Goal: Task Accomplishment & Management: Use online tool/utility

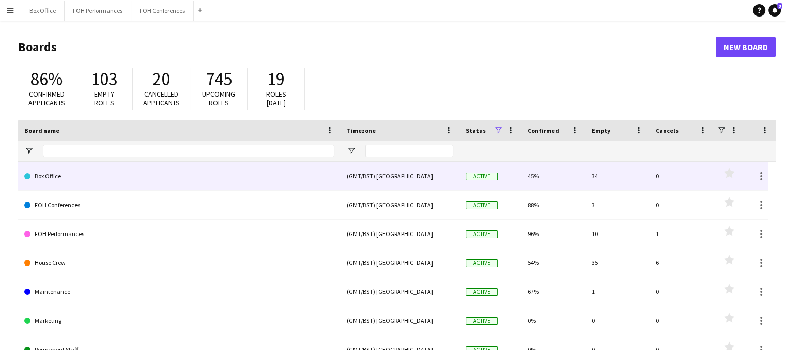
click at [165, 177] on link "Box Office" at bounding box center [179, 176] width 310 height 29
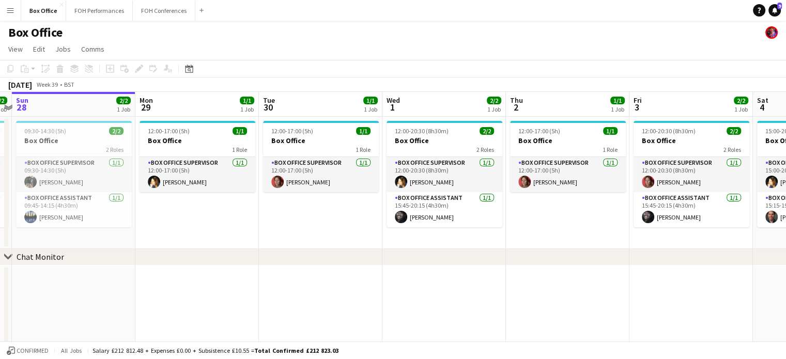
scroll to position [0, 457]
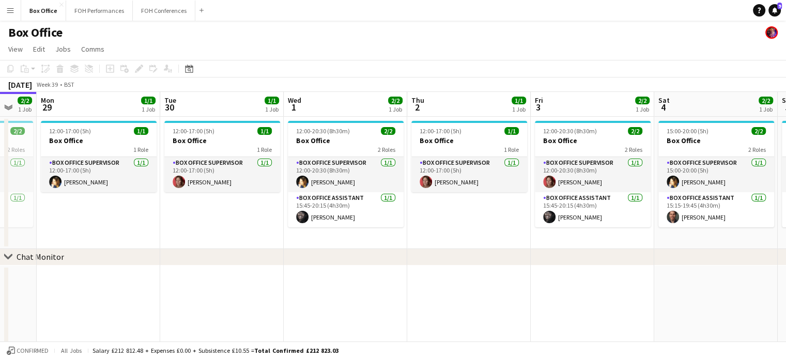
drag, startPoint x: 421, startPoint y: 97, endPoint x: 131, endPoint y: 88, distance: 290.9
click at [131, 88] on app-calendar "Copy Paste Paste Ctrl+V Paste with crew Ctrl+Shift+V Paste linked Job [GEOGRAPH…" at bounding box center [393, 211] width 786 height 302
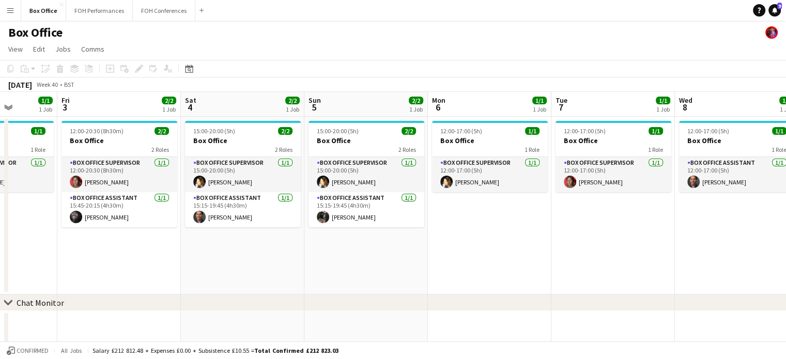
scroll to position [0, 315]
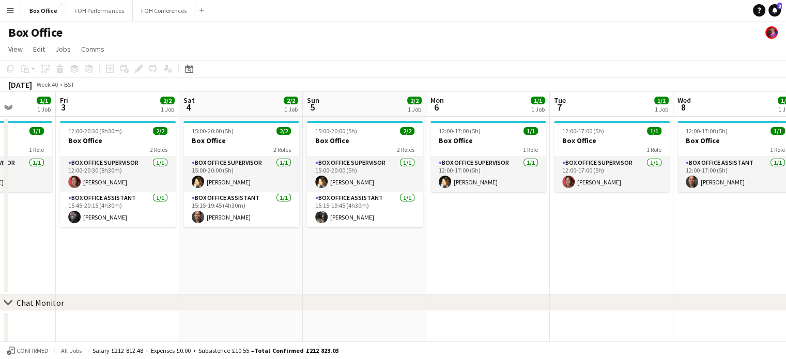
drag, startPoint x: 584, startPoint y: 100, endPoint x: 109, endPoint y: 105, distance: 474.7
click at [109, 105] on app-calendar-viewport "Tue 30 1/1 1 Job Wed 1 2/2 1 Job Thu 2 1/1 1 Job Fri 3 2/2 1 Job Sat 4 2/2 1 Jo…" at bounding box center [393, 250] width 786 height 316
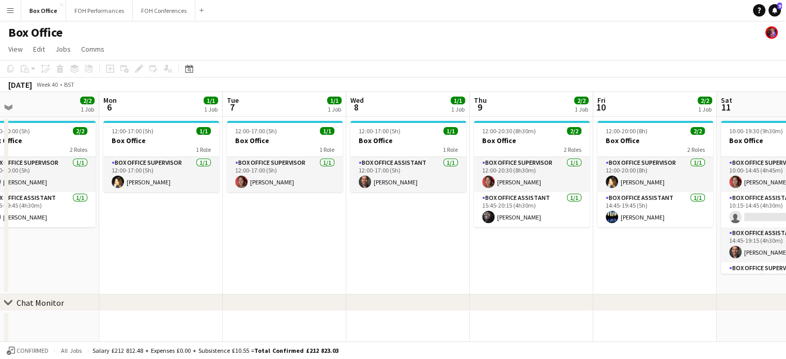
scroll to position [0, 304]
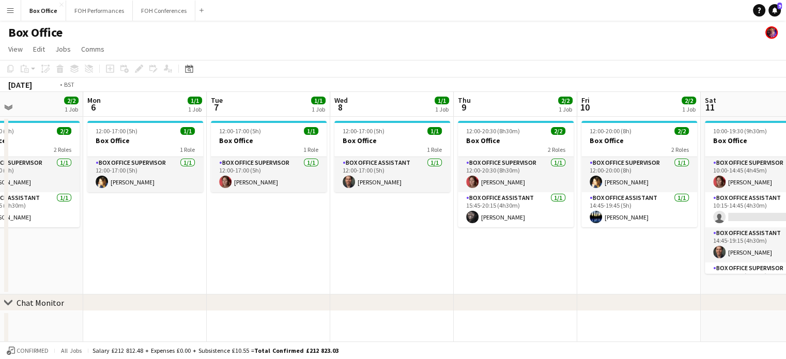
drag, startPoint x: 508, startPoint y: 105, endPoint x: 25, endPoint y: 150, distance: 485.1
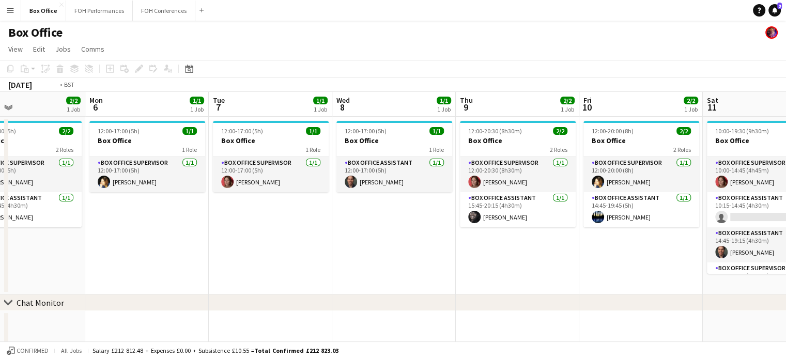
click at [25, 150] on app-calendar-viewport "Thu 2 1/1 1 Job Fri 3 2/2 1 Job Sat 4 2/2 1 Job Sun 5 2/2 1 Job Mon 6 1/1 1 Job…" at bounding box center [393, 250] width 786 height 316
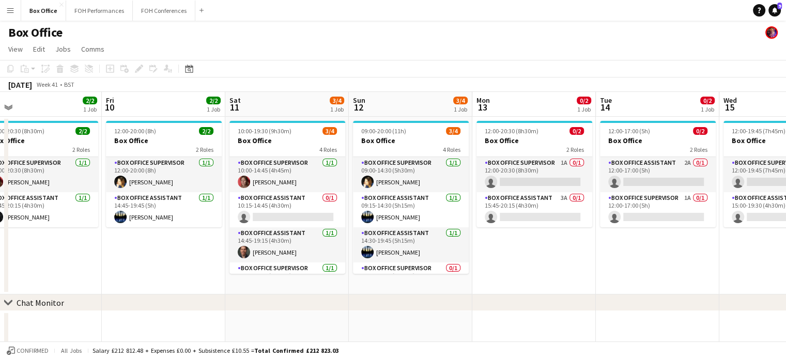
scroll to position [0, 270]
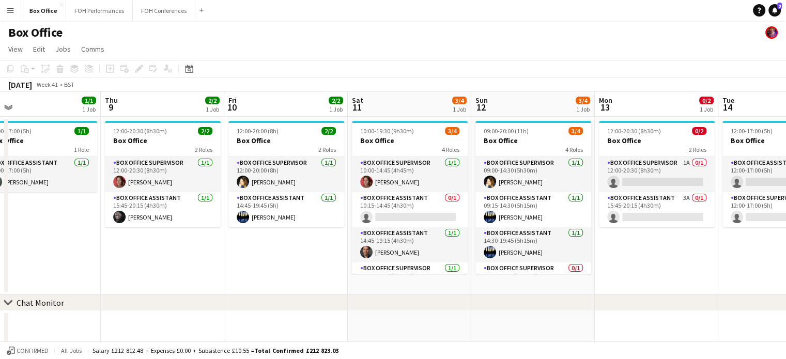
drag, startPoint x: 631, startPoint y: 103, endPoint x: 305, endPoint y: 88, distance: 326.7
click at [305, 88] on app-calendar "Copy Paste Paste Ctrl+V Paste with crew Ctrl+Shift+V Paste linked Job [GEOGRAPH…" at bounding box center [393, 234] width 786 height 348
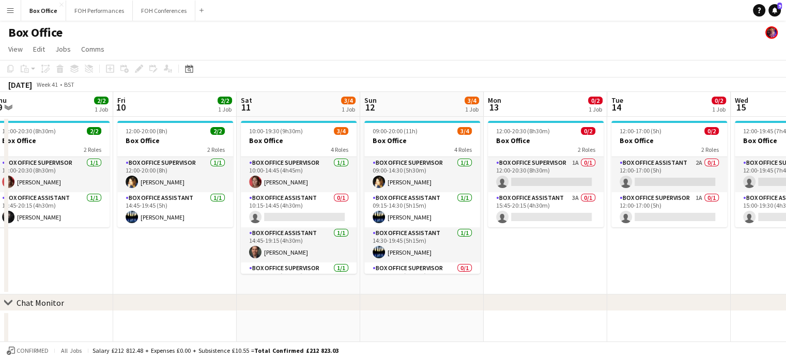
scroll to position [0, 384]
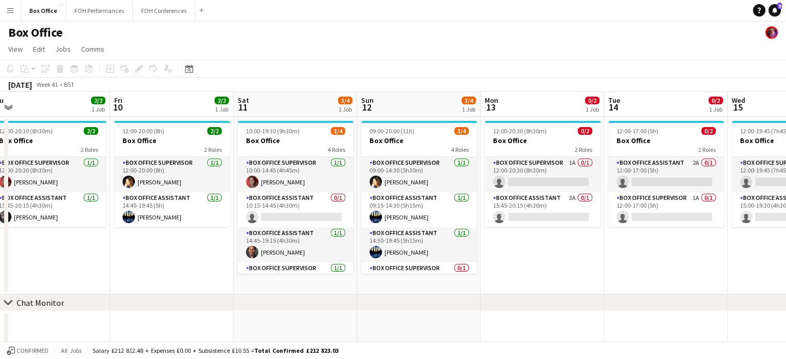
drag, startPoint x: 398, startPoint y: 105, endPoint x: 284, endPoint y: 127, distance: 116.2
click at [284, 127] on app-calendar-viewport "Mon 6 1/1 1 Job Tue 7 1/1 1 Job Wed 8 1/1 1 Job Thu 9 2/2 1 Job Fri 10 2/2 1 Jo…" at bounding box center [393, 250] width 786 height 316
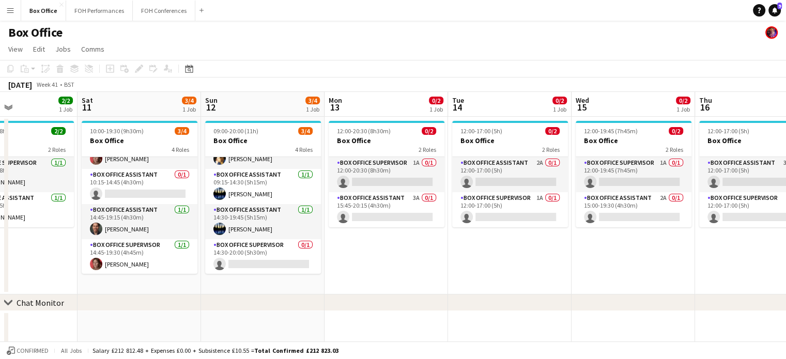
scroll to position [0, 319]
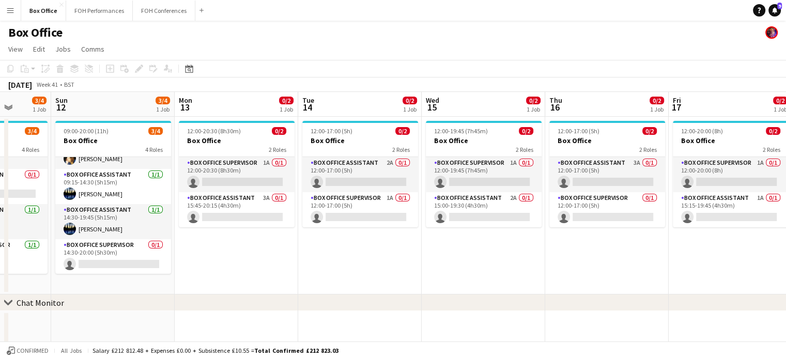
drag, startPoint x: 603, startPoint y: 101, endPoint x: 262, endPoint y: 89, distance: 341.6
click at [262, 89] on app-calendar "Copy Paste Paste Ctrl+V Paste with crew Ctrl+Shift+V Paste linked Job [GEOGRAPH…" at bounding box center [393, 234] width 786 height 348
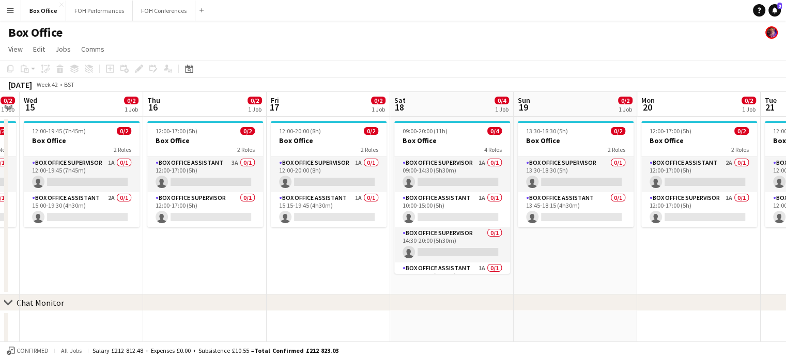
scroll to position [0, 480]
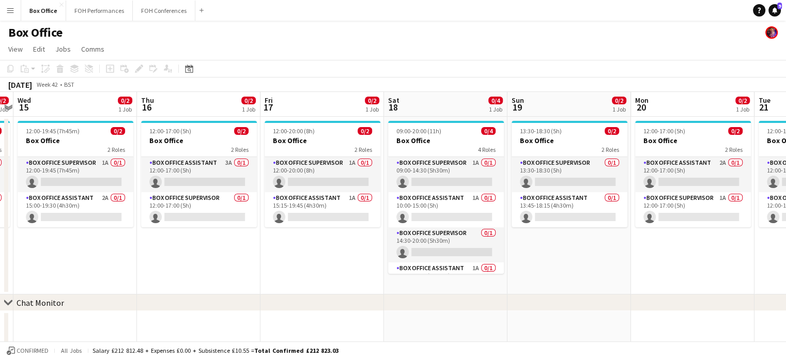
drag, startPoint x: 571, startPoint y: 107, endPoint x: 163, endPoint y: 105, distance: 408.0
click at [163, 105] on app-calendar-viewport "Sat 11 3/4 1 Job Sun 12 3/4 1 Job Mon 13 0/2 1 Job Tue 14 0/2 1 Job Wed 15 0/2 …" at bounding box center [393, 250] width 786 height 316
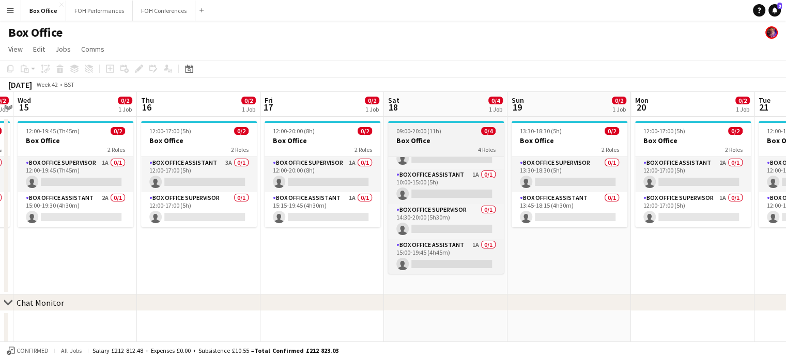
scroll to position [0, 0]
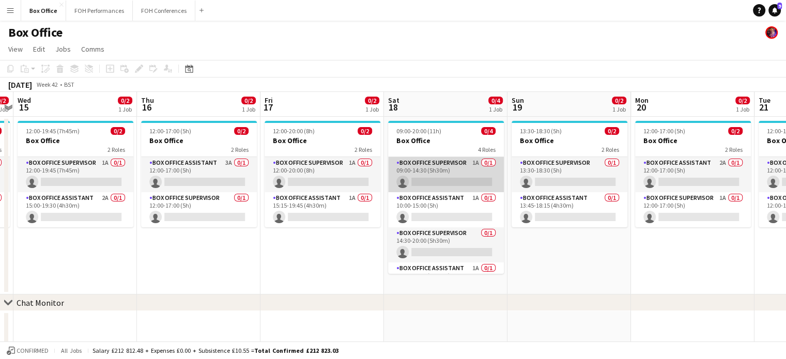
click at [435, 174] on app-card-role "Box Office Supervisor 1A 0/1 09:00-14:30 (5h30m) single-neutral-actions" at bounding box center [446, 174] width 116 height 35
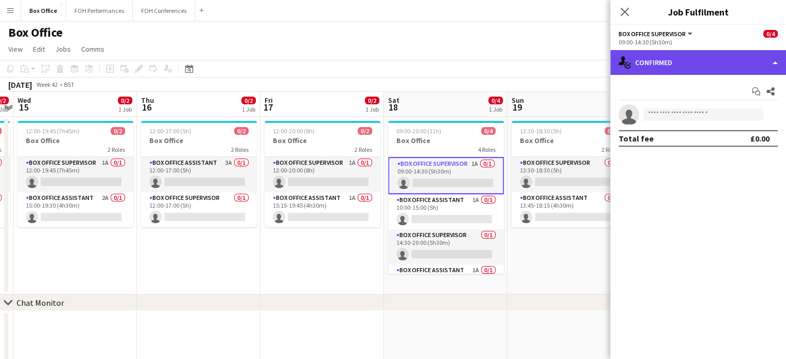
click at [729, 52] on div "single-neutral-actions-check-2 Confirmed" at bounding box center [698, 62] width 176 height 25
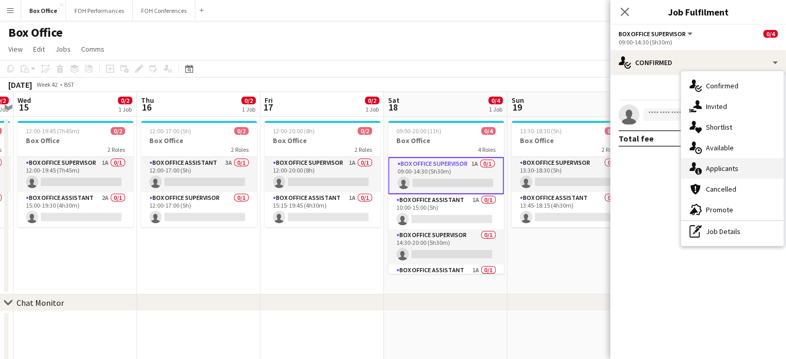
click at [715, 162] on div "single-neutral-actions-information Applicants" at bounding box center [732, 168] width 102 height 21
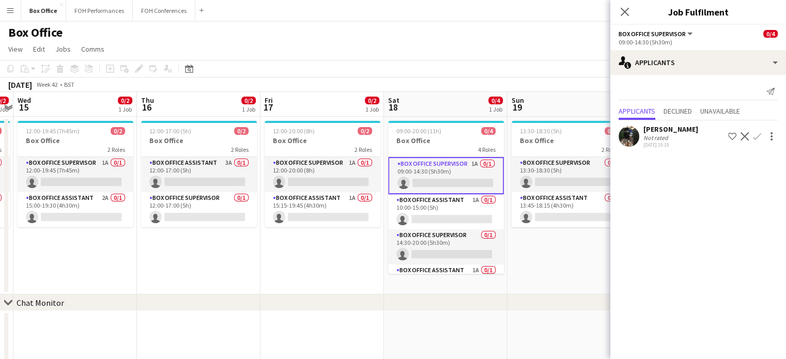
click at [498, 78] on div "[DATE] Week 42 • BST" at bounding box center [393, 84] width 786 height 14
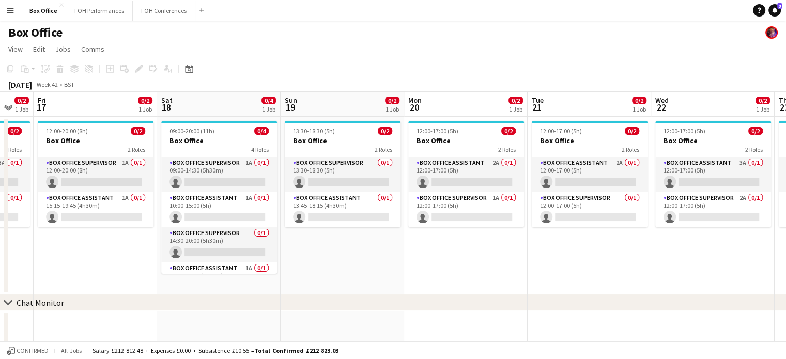
scroll to position [0, 470]
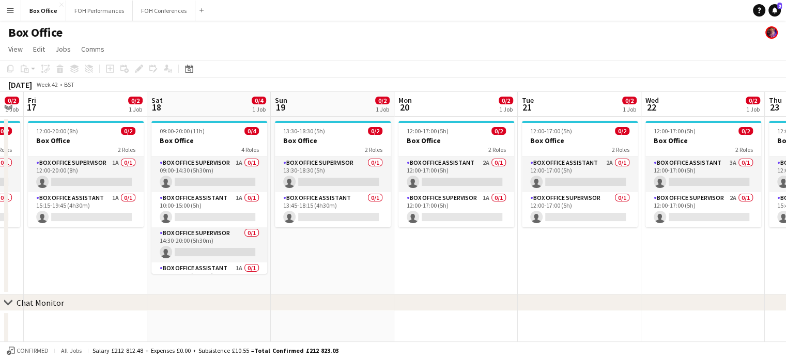
drag, startPoint x: 476, startPoint y: 109, endPoint x: 239, endPoint y: 120, distance: 236.8
click at [239, 120] on app-calendar-viewport "Mon 13 0/2 1 Job Tue 14 0/2 1 Job Wed 15 0/2 1 Job Thu 16 0/2 1 Job Fri 17 0/2 …" at bounding box center [393, 250] width 786 height 316
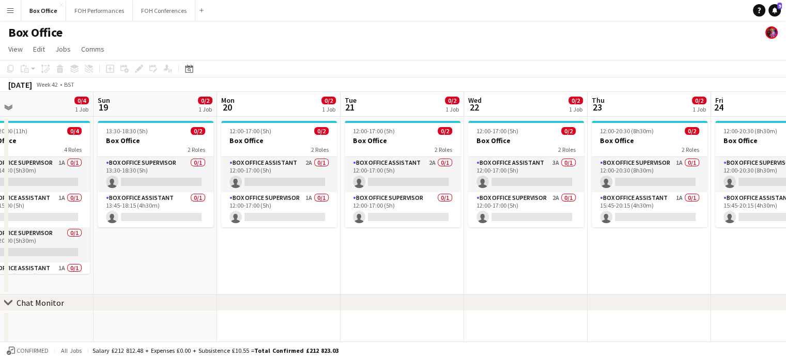
scroll to position [0, 474]
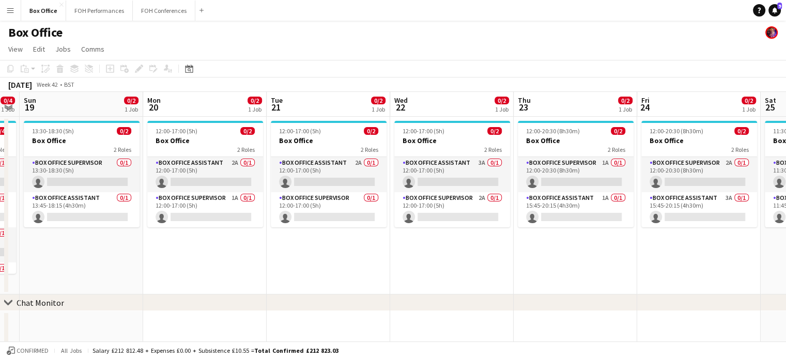
drag, startPoint x: 559, startPoint y: 107, endPoint x: 209, endPoint y: 84, distance: 350.9
click at [209, 84] on app-calendar "Copy Paste Paste Ctrl+V Paste with crew Ctrl+Shift+V Paste linked Job [GEOGRAPH…" at bounding box center [393, 234] width 786 height 348
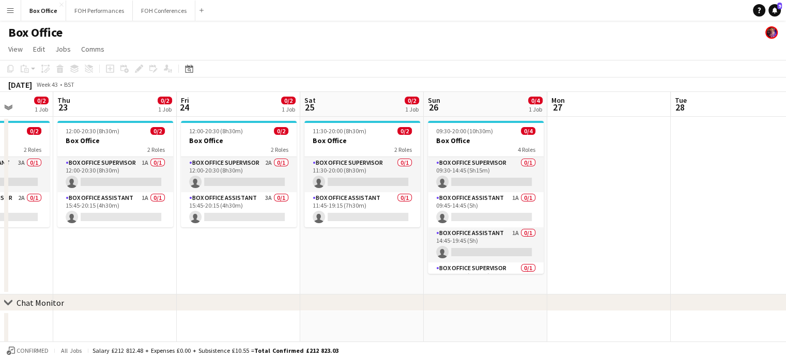
scroll to position [0, 445]
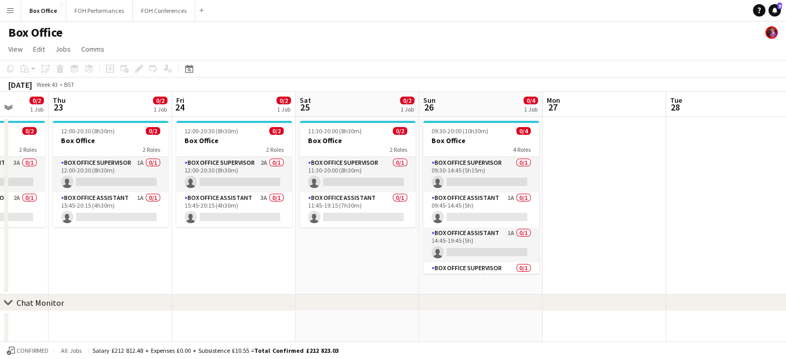
drag, startPoint x: 678, startPoint y: 107, endPoint x: 213, endPoint y: 111, distance: 464.9
click at [213, 111] on app-calendar-viewport "Sun 19 0/2 1 Job Mon 20 0/2 1 Job Tue 21 0/2 1 Job Wed 22 0/2 1 Job Thu 23 0/2 …" at bounding box center [393, 250] width 786 height 316
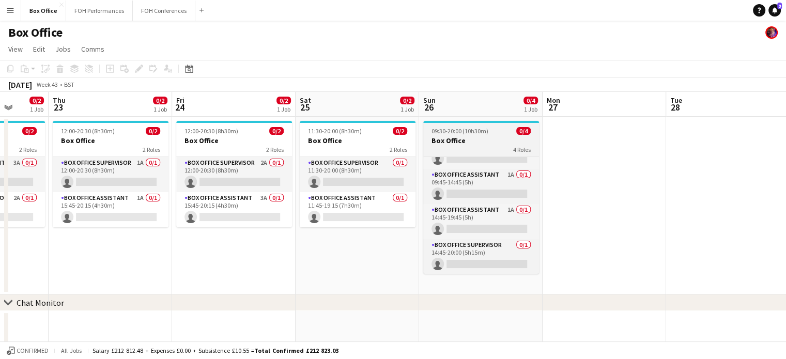
scroll to position [0, 0]
